Goal: Information Seeking & Learning: Check status

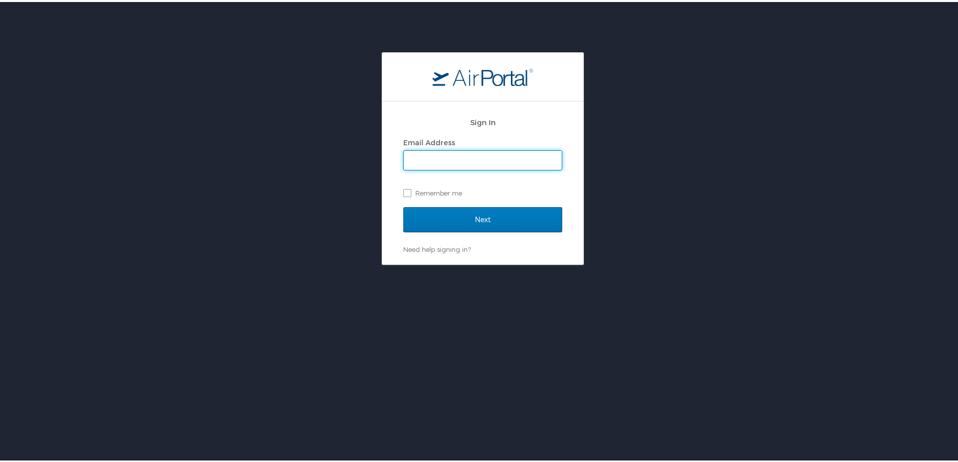
type input "sherina.bowens@cbtravel.com"
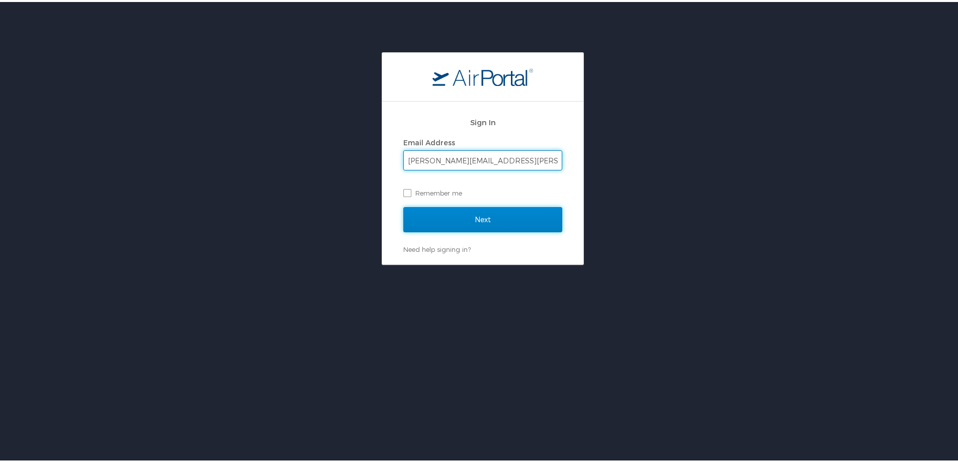
click at [438, 218] on input "Next" at bounding box center [482, 217] width 159 height 25
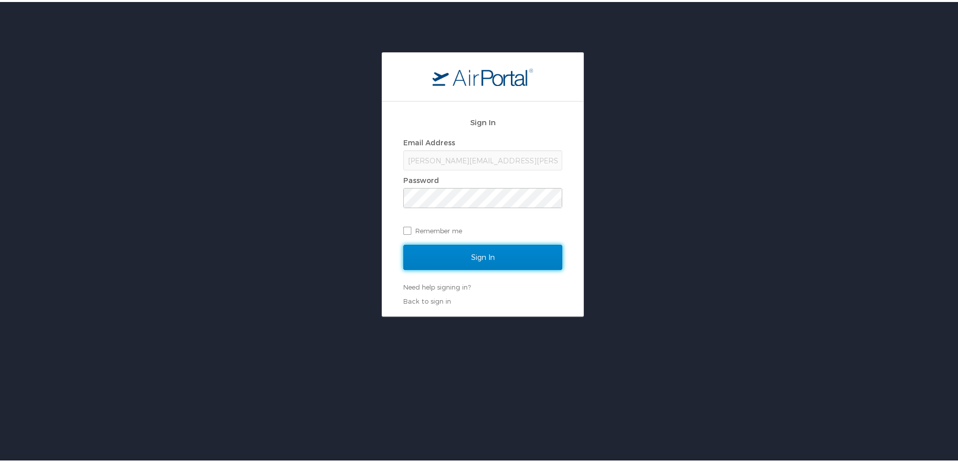
click at [454, 254] on input "Sign In" at bounding box center [482, 255] width 159 height 25
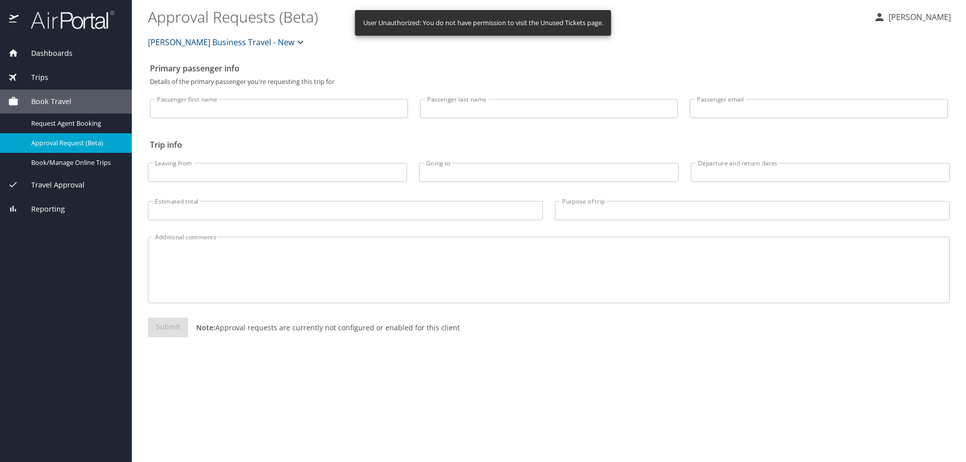
click at [44, 81] on span "Trips" at bounding box center [34, 77] width 30 height 11
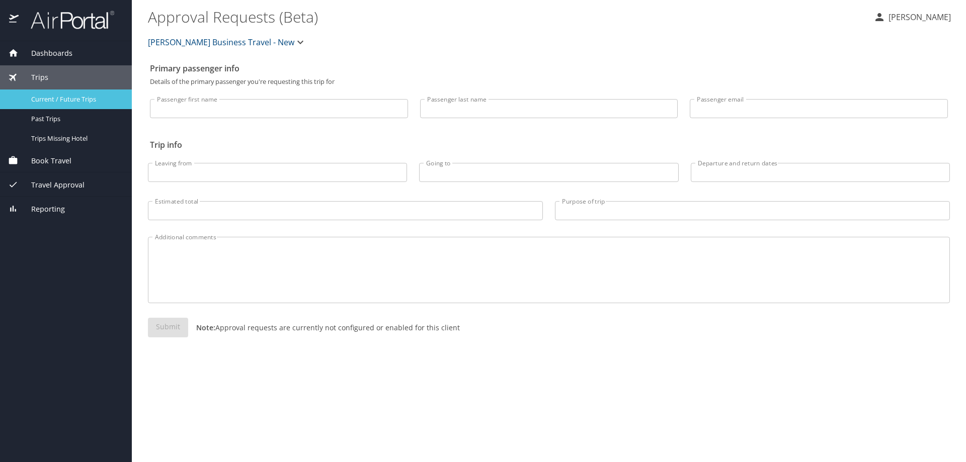
click at [53, 104] on div "Current / Future Trips" at bounding box center [66, 100] width 116 height 12
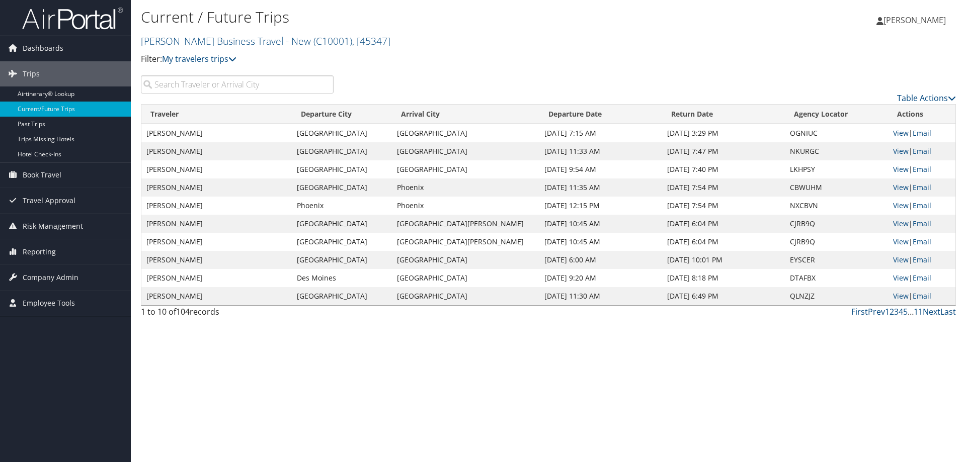
click at [194, 85] on input "search" at bounding box center [237, 84] width 193 height 18
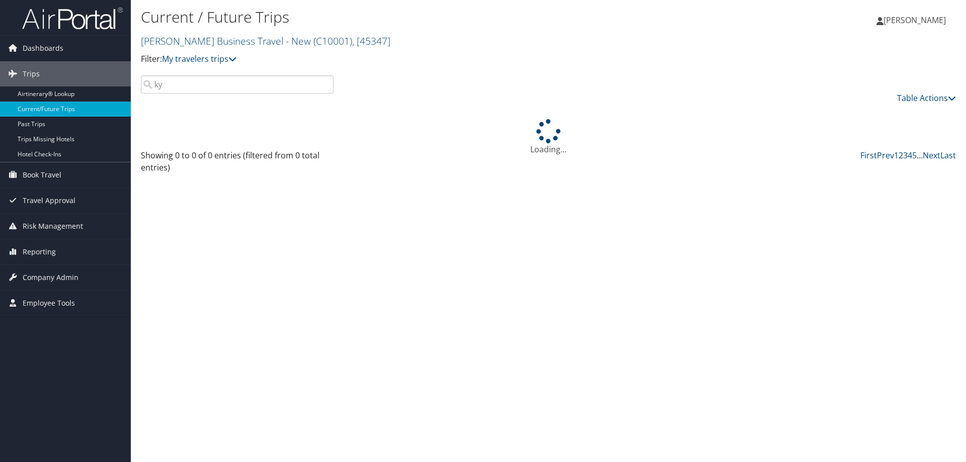
type input "k"
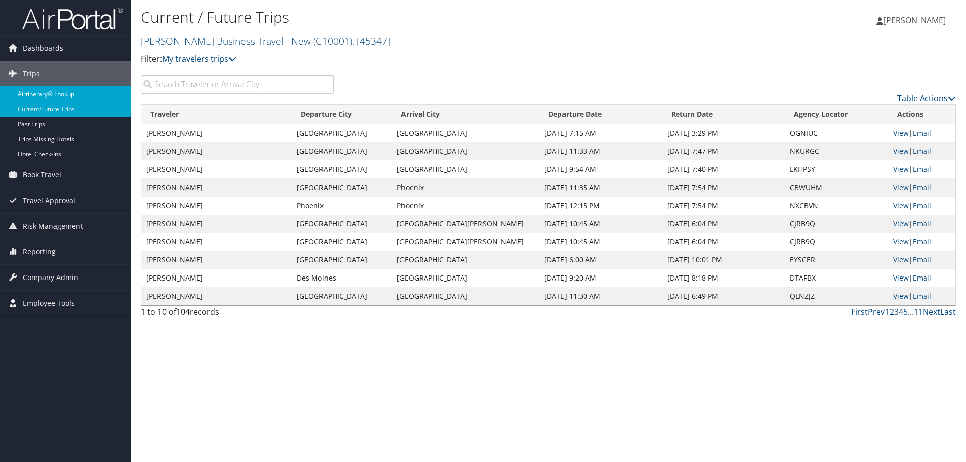
click at [45, 93] on link "Airtinerary® Lookup" at bounding box center [65, 93] width 131 height 15
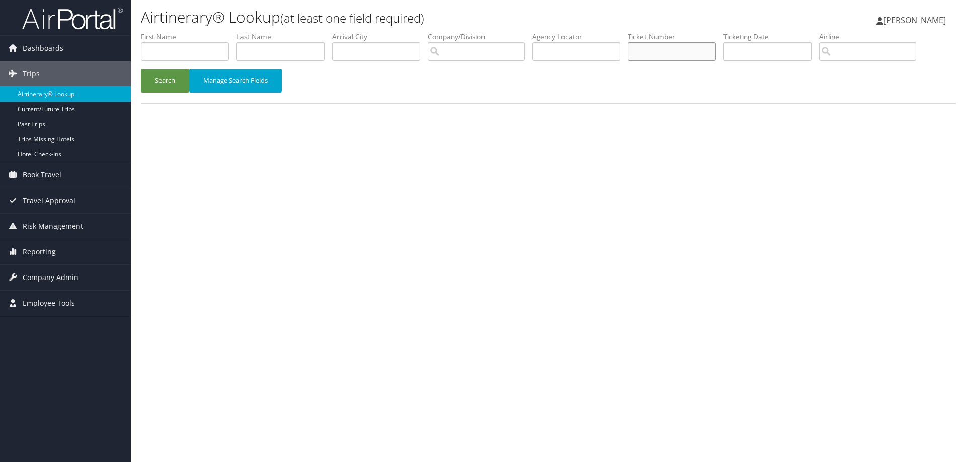
click at [655, 50] on input "text" at bounding box center [672, 51] width 88 height 19
paste input "006 7310 577778"
click at [652, 52] on input "006 7310 577778" at bounding box center [672, 51] width 88 height 19
click at [666, 53] on input "0067310 577778" at bounding box center [672, 51] width 88 height 19
click at [667, 53] on input "0067310 577778" at bounding box center [672, 51] width 88 height 19
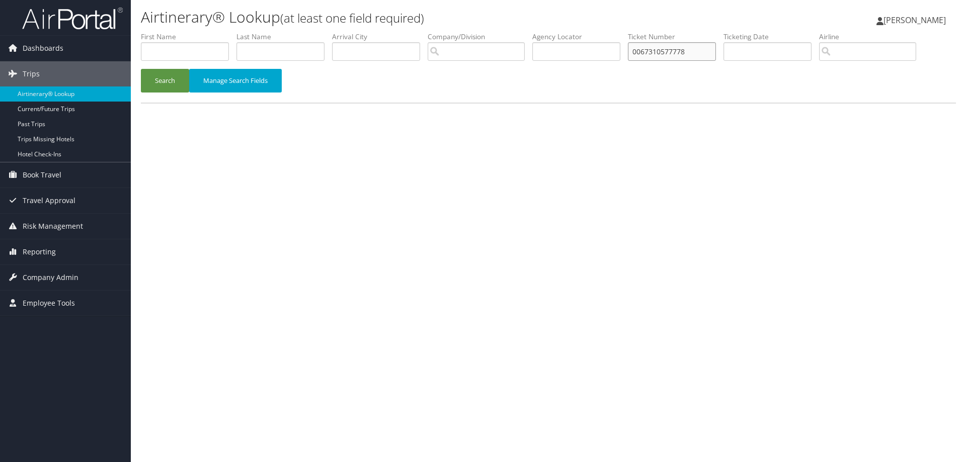
type input "0067310577778"
click at [272, 46] on input "text" at bounding box center [280, 51] width 88 height 19
type input "wilson"
click at [171, 78] on button "Search" at bounding box center [165, 81] width 48 height 24
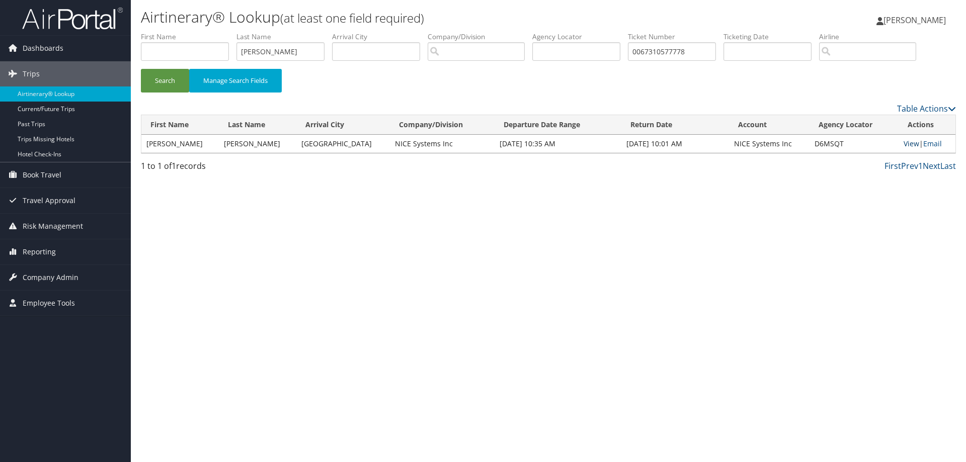
click at [903, 144] on link "View" at bounding box center [911, 144] width 16 height 10
drag, startPoint x: 690, startPoint y: 50, endPoint x: 629, endPoint y: 50, distance: 61.9
click at [629, 32] on ul "First Name Last Name wilson Departure City Arrival City Company/Division Airpor…" at bounding box center [548, 32] width 815 height 0
paste input "7311 562844"
click at [652, 50] on input "006 7311 562844" at bounding box center [672, 51] width 88 height 19
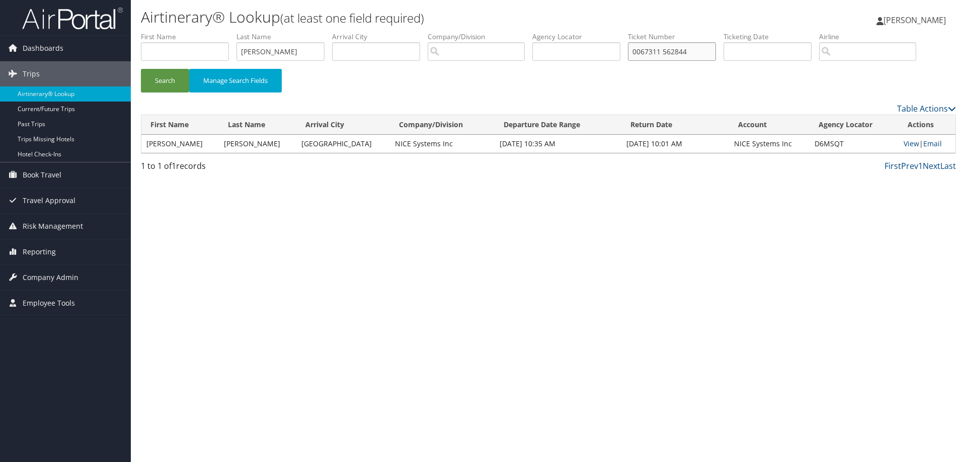
click at [666, 51] on input "0067311 562844" at bounding box center [672, 51] width 88 height 19
click at [162, 75] on button "Search" at bounding box center [165, 81] width 48 height 24
click at [903, 144] on link "View" at bounding box center [911, 144] width 16 height 10
drag, startPoint x: 701, startPoint y: 52, endPoint x: 633, endPoint y: 56, distance: 68.0
click at [633, 32] on ul "First Name Last Name wilson Departure City Arrival City Company/Division Airpor…" at bounding box center [548, 32] width 815 height 0
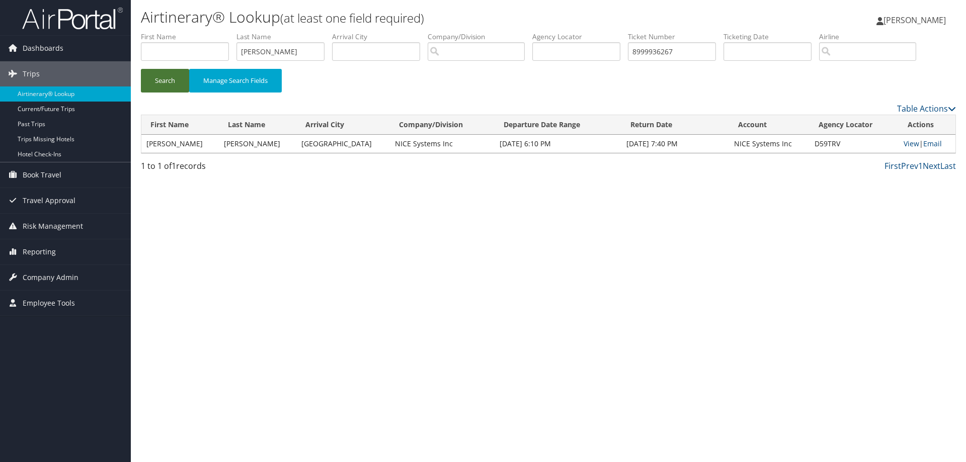
click at [155, 77] on button "Search" at bounding box center [165, 81] width 48 height 24
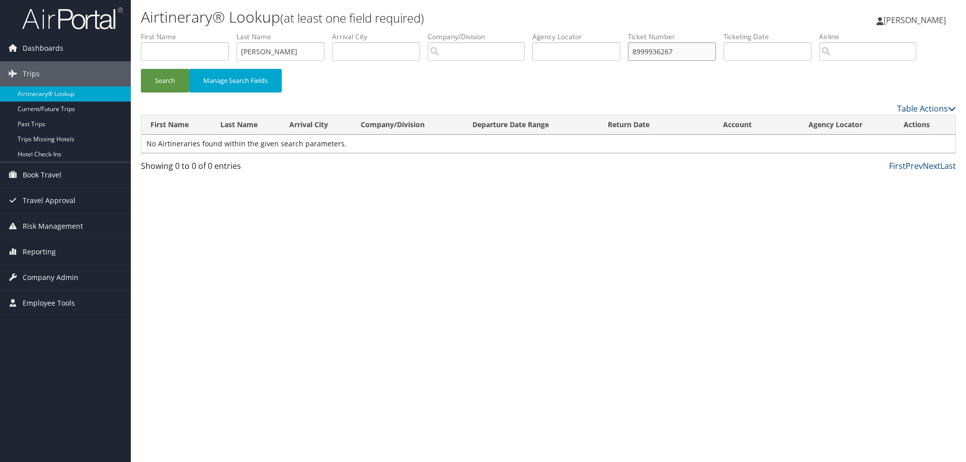
drag, startPoint x: 684, startPoint y: 50, endPoint x: 562, endPoint y: 63, distance: 122.9
click at [562, 32] on ul "First Name Last Name wilson Departure City Arrival City Company/Division Airpor…" at bounding box center [548, 32] width 815 height 0
paste input "0167232572431"
click at [153, 81] on button "Search" at bounding box center [165, 81] width 48 height 24
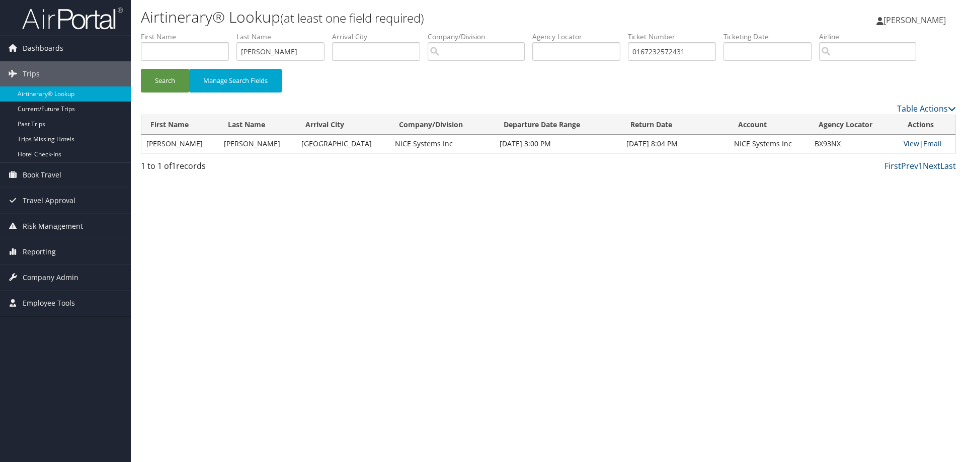
click at [903, 143] on link "View" at bounding box center [911, 144] width 16 height 10
drag, startPoint x: 704, startPoint y: 50, endPoint x: 624, endPoint y: 52, distance: 80.0
click at [624, 32] on ul "First Name Last Name wilson Departure City Arrival City Company/Division Airpor…" at bounding box center [548, 32] width 815 height 0
paste input "067307561216"
click at [144, 79] on button "Search" at bounding box center [165, 81] width 48 height 24
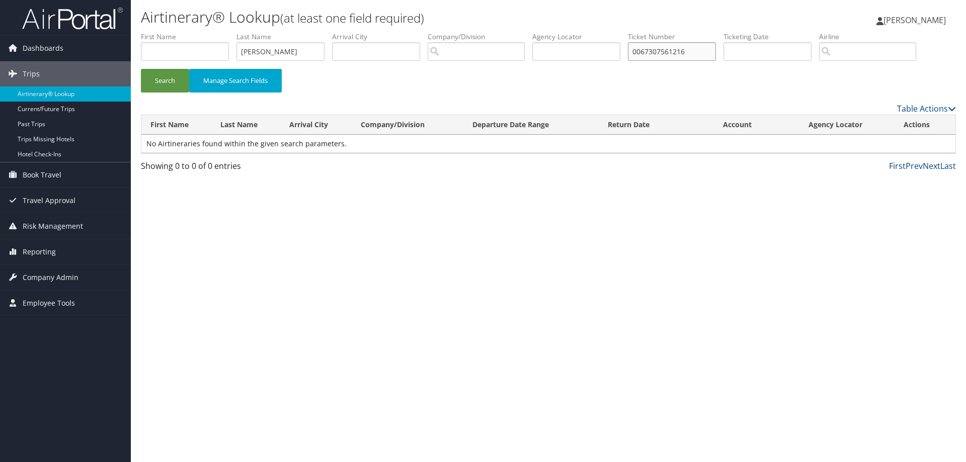
click at [685, 52] on input "0067307561216" at bounding box center [672, 51] width 88 height 19
drag, startPoint x: 694, startPoint y: 49, endPoint x: 596, endPoint y: 57, distance: 97.9
click at [596, 32] on ul "First Name Last Name wilson Departure City Arrival City Company/Division Airpor…" at bounding box center [548, 32] width 815 height 0
paste input "9740374"
click at [159, 82] on button "Search" at bounding box center [165, 81] width 48 height 24
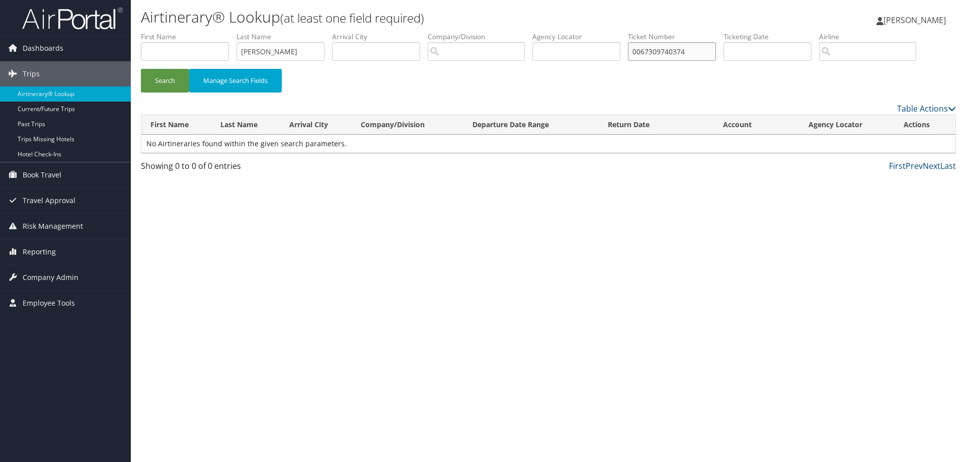
drag, startPoint x: 693, startPoint y: 54, endPoint x: 544, endPoint y: 65, distance: 149.8
click at [544, 32] on ul "First Name Last Name wilson Departure City Arrival City Company/Division Airpor…" at bounding box center [548, 32] width 815 height 0
paste input "3"
click at [173, 84] on button "Search" at bounding box center [165, 81] width 48 height 24
drag, startPoint x: 704, startPoint y: 50, endPoint x: 624, endPoint y: 52, distance: 80.0
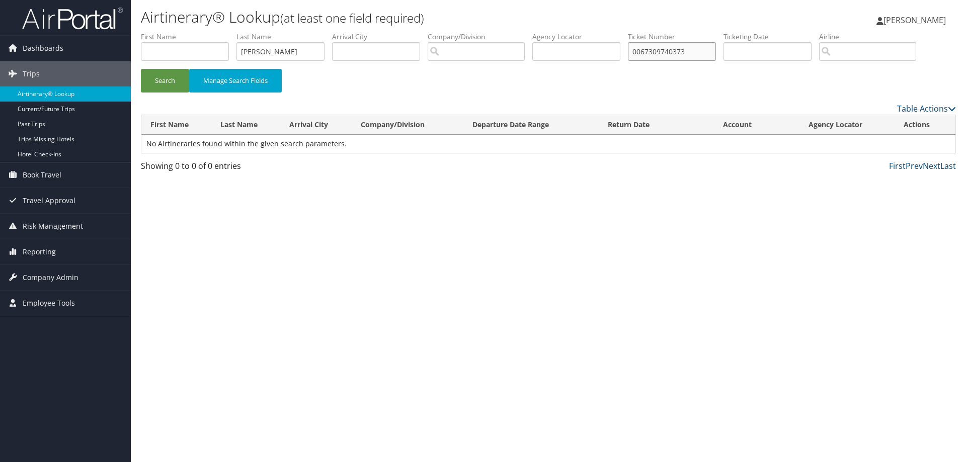
click at [624, 32] on ul "First Name Last Name wilson Departure City Arrival City Company/Division Airpor…" at bounding box center [548, 32] width 815 height 0
click at [310, 445] on div "Airtinerary® Lookup (at least one field required) Sherina Bowens Sherina Bowens…" at bounding box center [548, 231] width 835 height 462
drag, startPoint x: 696, startPoint y: 52, endPoint x: 597, endPoint y: 56, distance: 98.6
click at [605, 32] on ul "First Name Last Name wilson Departure City Arrival City Company/Division Airpor…" at bounding box center [548, 32] width 815 height 0
paste input "8999936265"
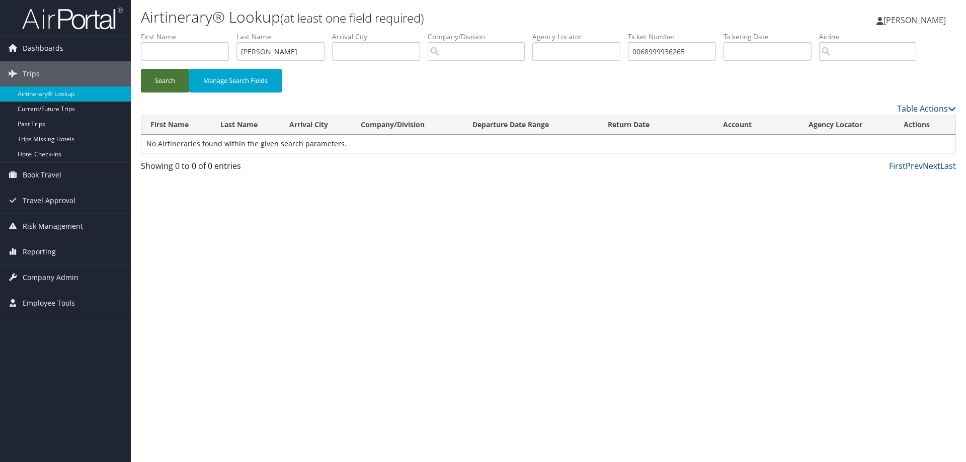
click at [160, 85] on button "Search" at bounding box center [165, 81] width 48 height 24
drag, startPoint x: 700, startPoint y: 53, endPoint x: 612, endPoint y: 60, distance: 88.3
click at [614, 32] on ul "First Name Last Name wilson Departure City Arrival City Company/Division Airpor…" at bounding box center [548, 32] width 815 height 0
paste input "7309740373"
type input "0067309740373"
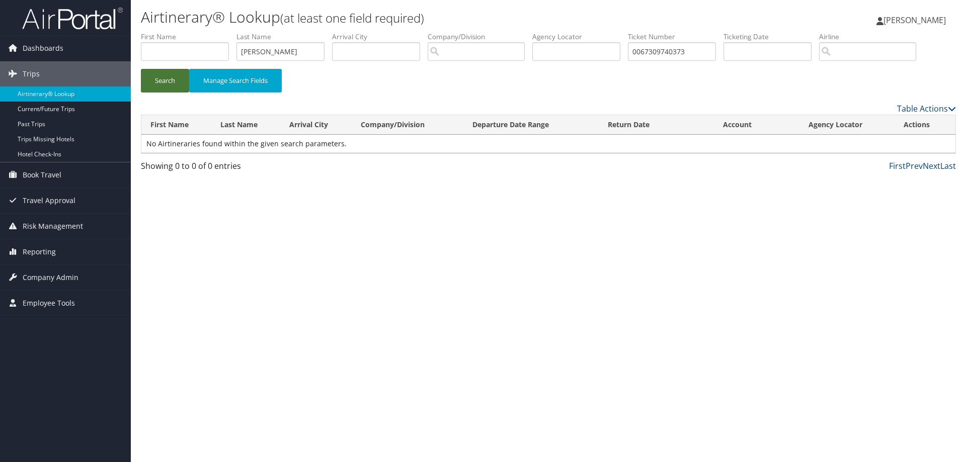
click at [155, 84] on button "Search" at bounding box center [165, 81] width 48 height 24
drag, startPoint x: 275, startPoint y: 55, endPoint x: 228, endPoint y: 59, distance: 46.9
click at [228, 32] on ul "First Name Last Name wilson Departure City Arrival City Company/Division Airpor…" at bounding box center [548, 32] width 815 height 0
click at [547, 51] on input "text" at bounding box center [576, 51] width 88 height 19
type input "BT1ZGW"
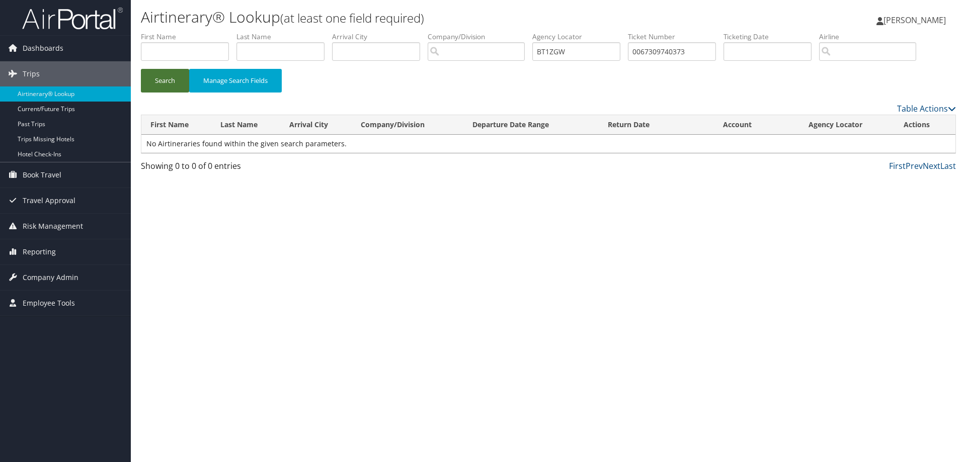
click at [162, 80] on button "Search" at bounding box center [165, 81] width 48 height 24
drag, startPoint x: 699, startPoint y: 51, endPoint x: 639, endPoint y: 64, distance: 61.6
click at [639, 64] on li "Ticket Number 0067309740373" at bounding box center [676, 50] width 96 height 37
click at [156, 81] on button "Search" at bounding box center [165, 81] width 48 height 24
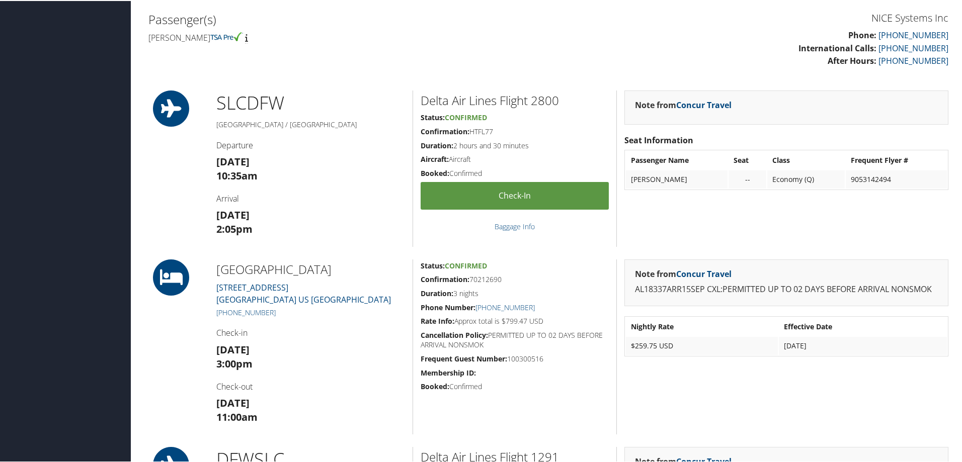
scroll to position [141, 0]
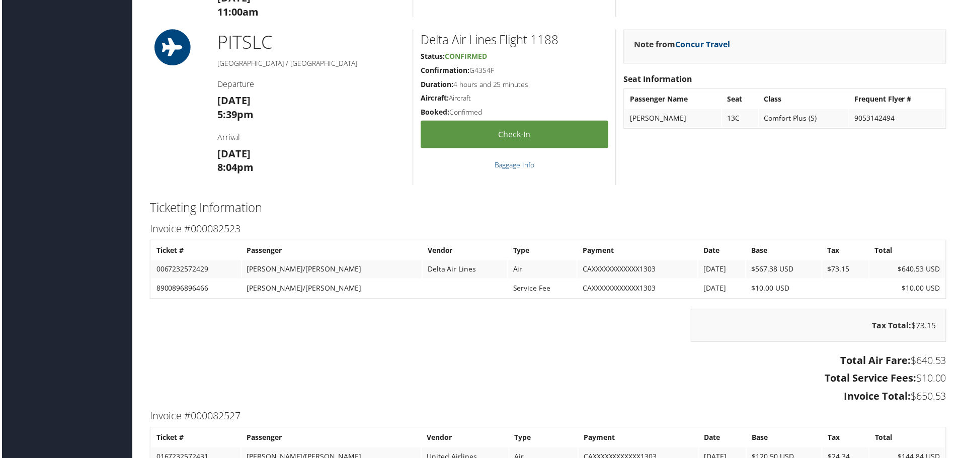
scroll to position [1207, 0]
